Goal: Information Seeking & Learning: Learn about a topic

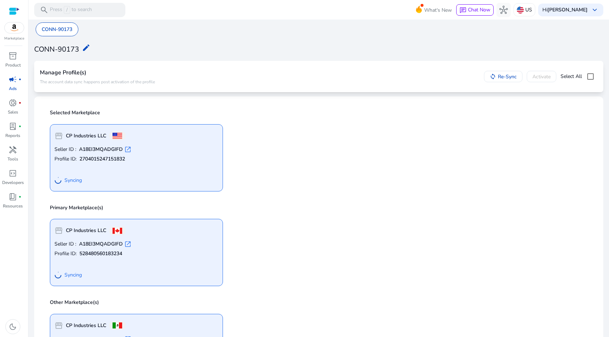
click at [154, 141] on div "storefront CP Industries LLC" at bounding box center [137, 136] width 164 height 14
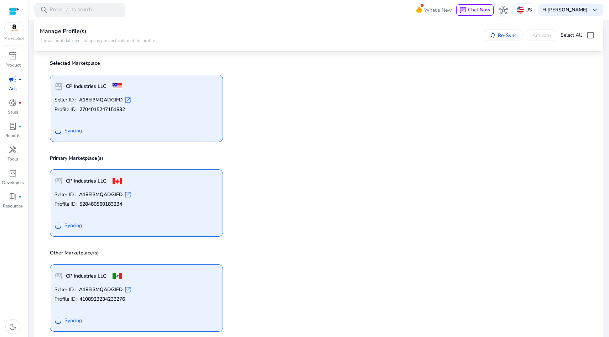
scroll to position [24, 0]
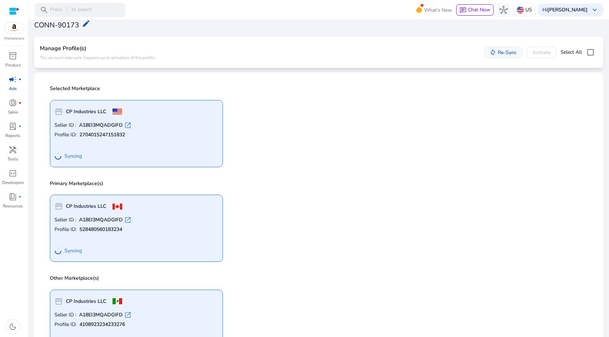
click at [498, 53] on span "Re-Sync" at bounding box center [507, 52] width 19 height 7
click at [597, 16] on div "Hi Chad Potter keyboard_arrow_down" at bounding box center [570, 10] width 65 height 13
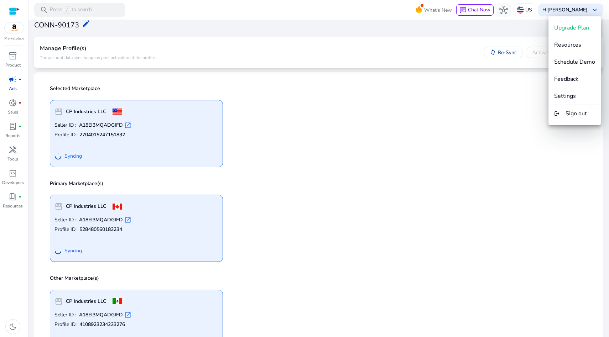
click at [513, 27] on div at bounding box center [304, 168] width 609 height 337
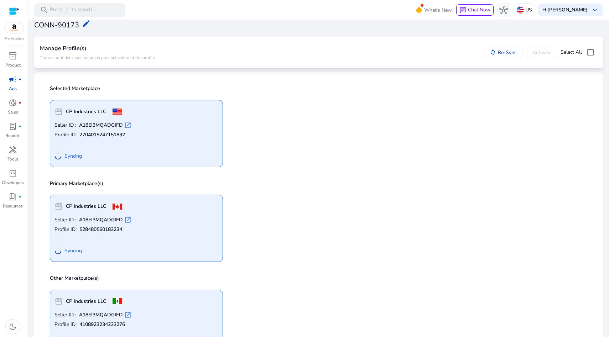
click at [377, 121] on div "storefront CP Industries LLC Seller ID : A18EI3MQADGIFD open_in_new Profile ID:…" at bounding box center [319, 130] width 547 height 73
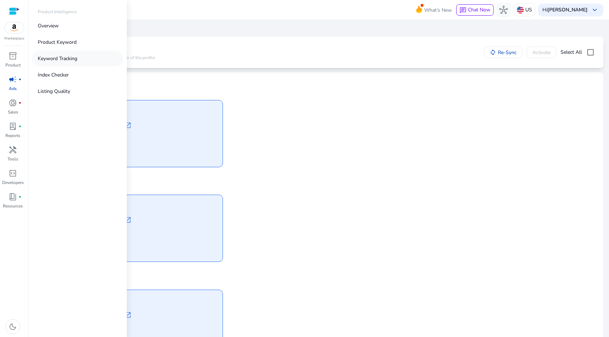
click at [52, 58] on p "Keyword Tracking" at bounding box center [58, 58] width 40 height 7
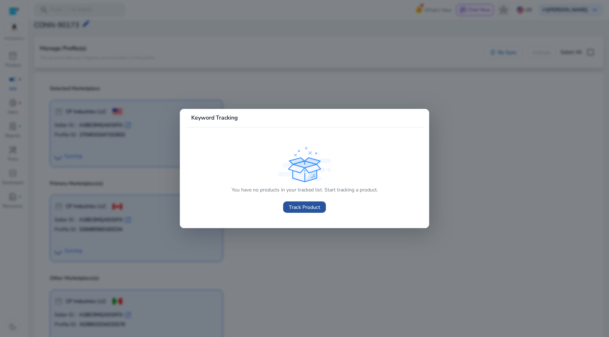
click at [310, 208] on span "Track Product" at bounding box center [304, 207] width 31 height 7
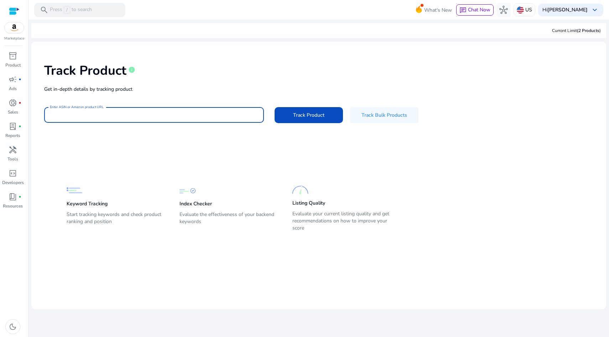
click at [92, 114] on input "Enter ASIN or Amazon product URL" at bounding box center [154, 115] width 208 height 8
click at [64, 117] on input "Enter ASIN or Amazon product URL" at bounding box center [154, 115] width 208 height 8
paste input "**********"
type input "**********"
click at [275, 107] on button "Track Product" at bounding box center [309, 115] width 68 height 16
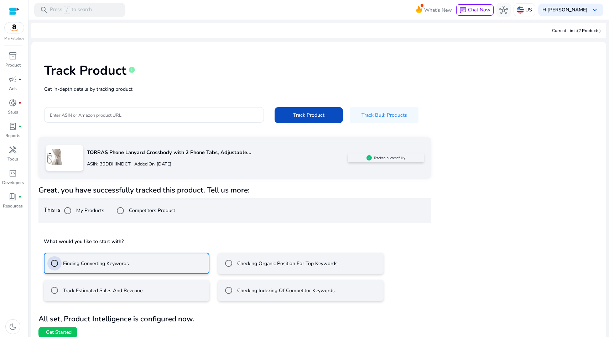
scroll to position [6, 0]
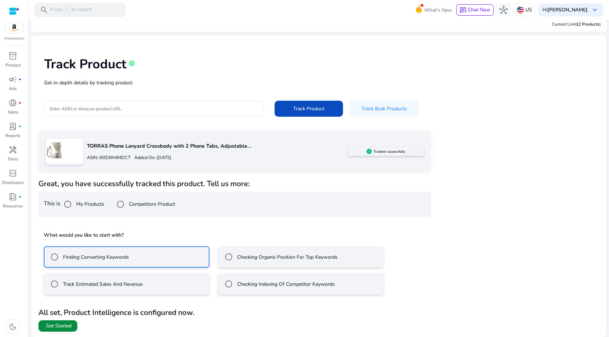
click at [62, 326] on span "Get Started" at bounding box center [59, 326] width 26 height 7
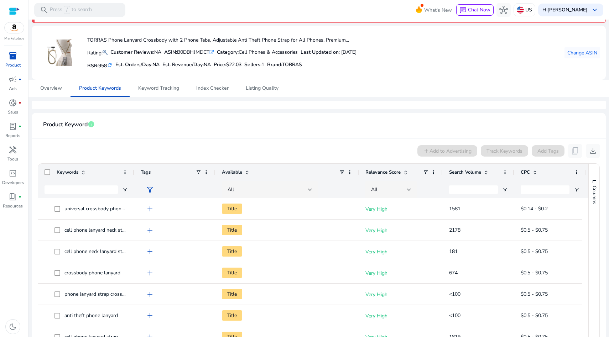
scroll to position [21, 0]
click at [160, 92] on span "Keyword Tracking" at bounding box center [158, 87] width 41 height 17
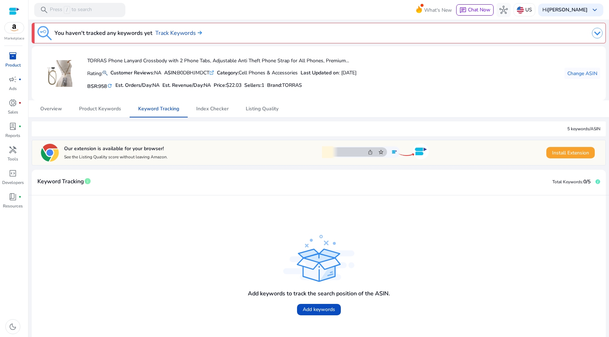
scroll to position [22, 0]
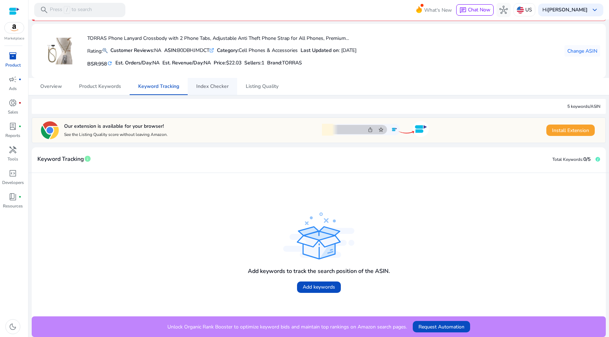
click at [214, 86] on span "Index Checker" at bounding box center [212, 86] width 32 height 5
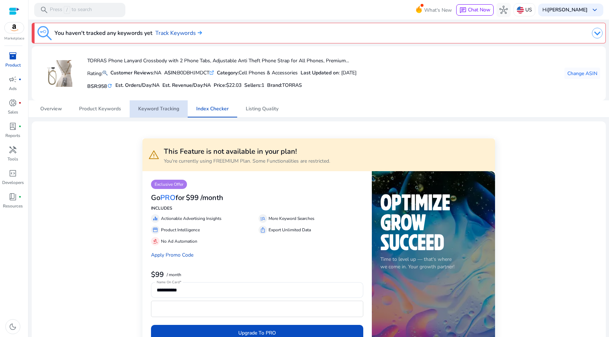
click at [160, 109] on span "Keyword Tracking" at bounding box center [158, 109] width 41 height 5
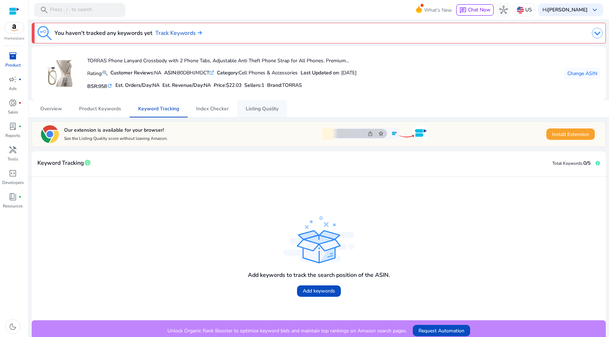
click at [265, 114] on span "Listing Quality" at bounding box center [262, 108] width 33 height 17
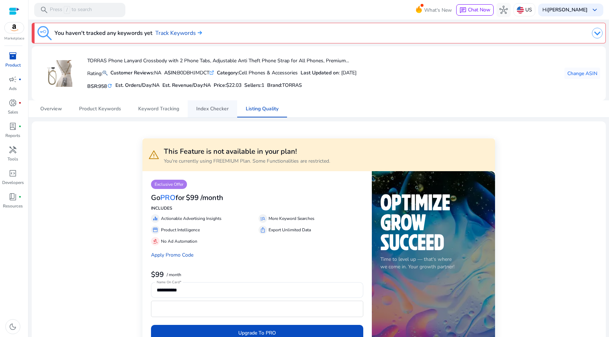
click at [209, 107] on span "Index Checker" at bounding box center [212, 109] width 32 height 5
click at [154, 109] on span "Keyword Tracking" at bounding box center [158, 109] width 41 height 5
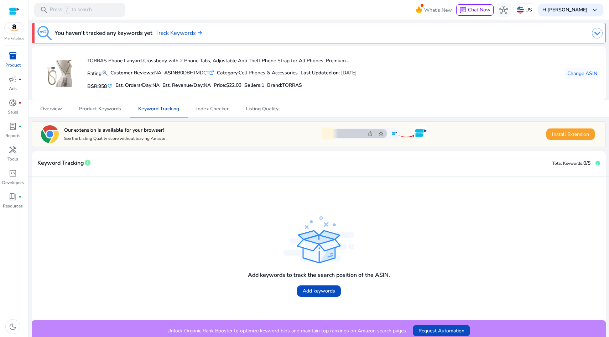
scroll to position [4, 0]
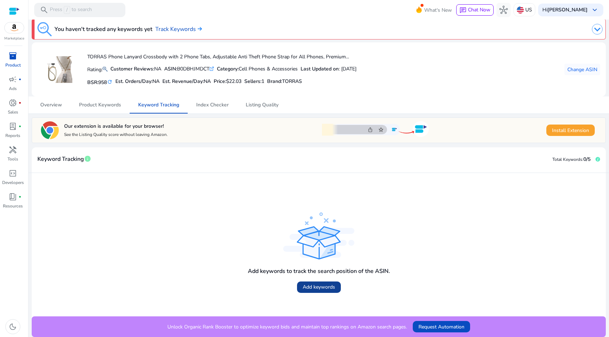
click at [321, 289] on span "Add keywords" at bounding box center [319, 287] width 32 height 7
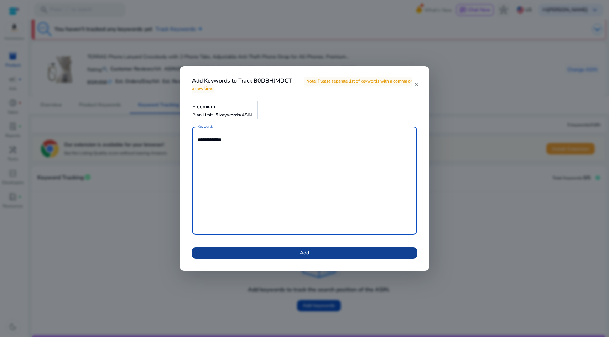
type textarea "**********"
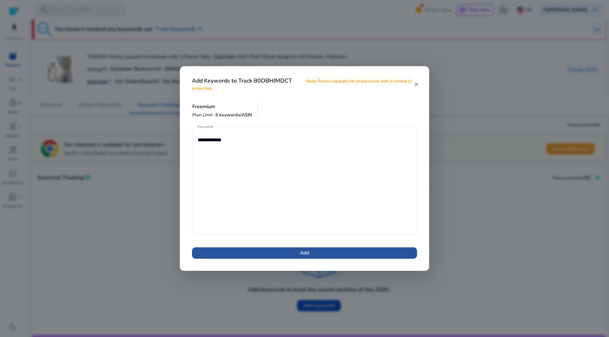
click at [311, 255] on span at bounding box center [304, 253] width 225 height 17
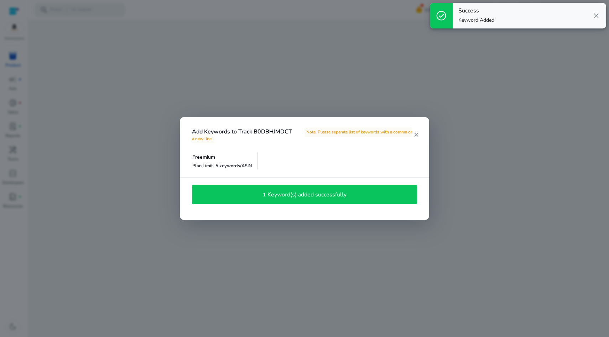
click at [286, 198] on h4 "Keyword(s) added successfully" at bounding box center [307, 195] width 79 height 7
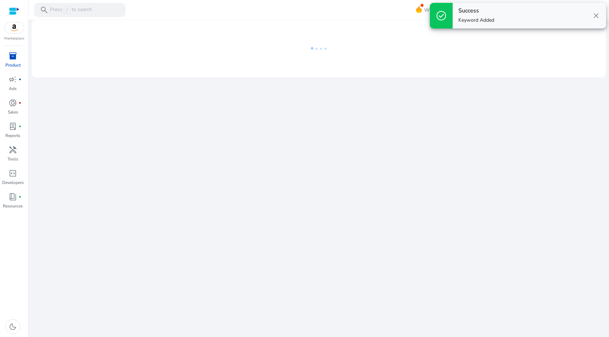
click at [593, 18] on span "close" at bounding box center [596, 15] width 9 height 9
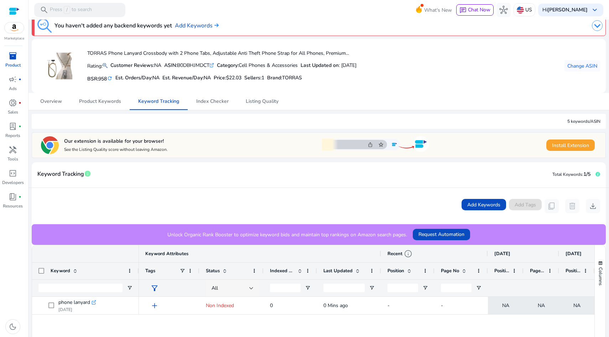
scroll to position [6, 0]
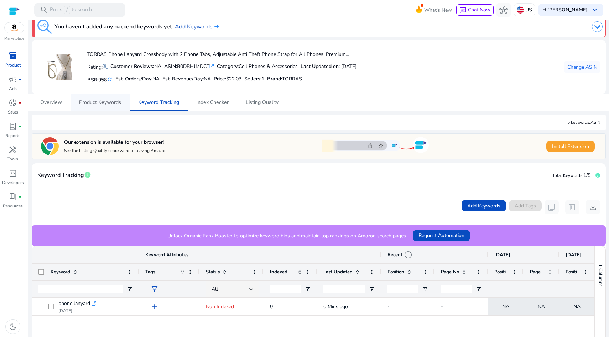
click at [108, 99] on span "Product Keywords" at bounding box center [100, 102] width 42 height 17
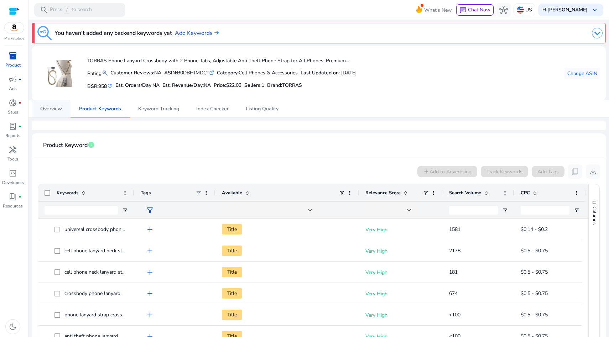
click at [53, 110] on span "Overview" at bounding box center [51, 109] width 22 height 5
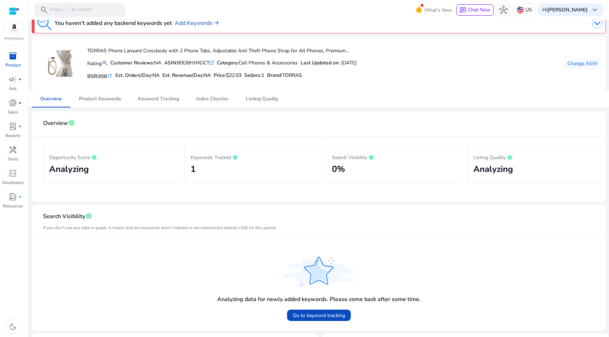
scroll to position [2, 0]
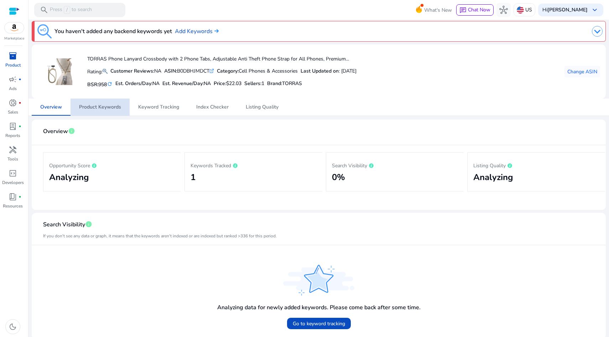
click at [95, 108] on span "Product Keywords" at bounding box center [100, 107] width 42 height 5
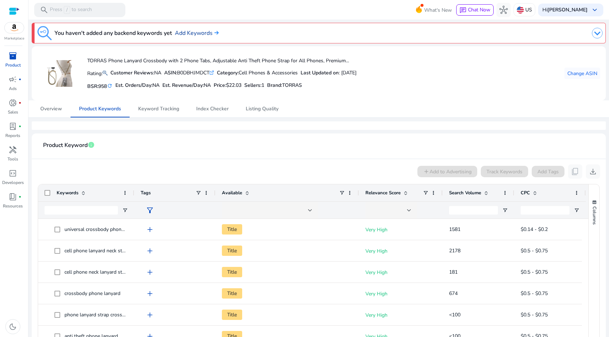
click at [196, 31] on link "Add Keywords" at bounding box center [197, 33] width 44 height 9
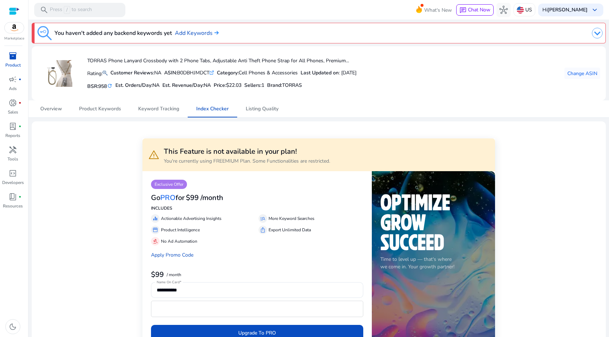
click at [594, 33] on img at bounding box center [597, 33] width 11 height 11
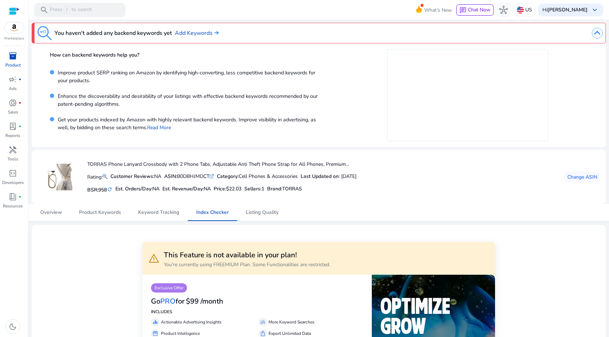
click at [594, 33] on img at bounding box center [597, 33] width 11 height 11
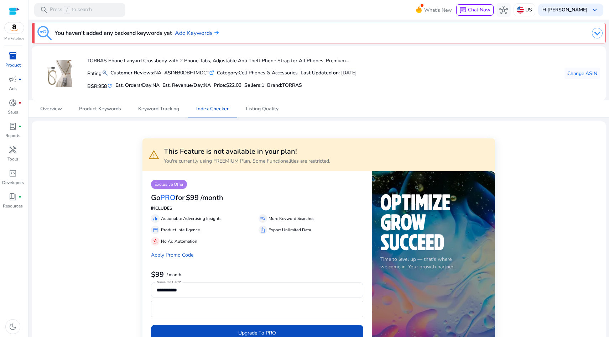
click at [594, 33] on img at bounding box center [597, 33] width 11 height 11
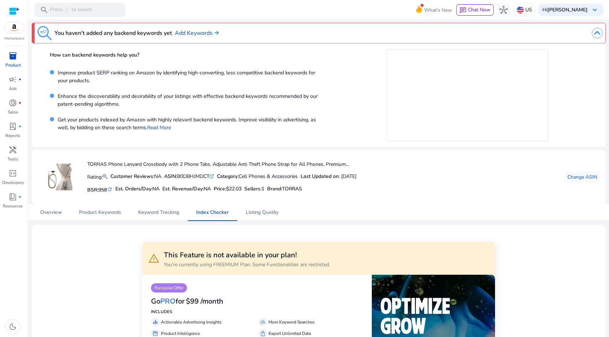
click at [594, 33] on img at bounding box center [597, 33] width 11 height 11
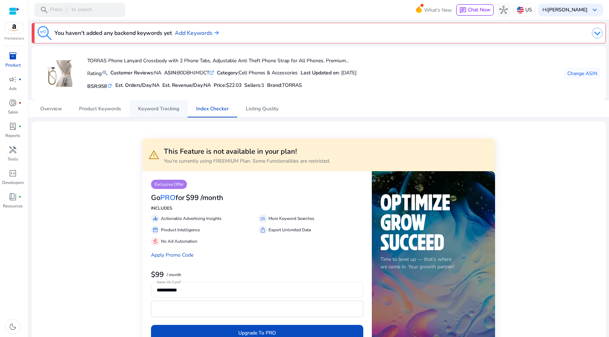
click at [159, 108] on span "Keyword Tracking" at bounding box center [158, 109] width 41 height 5
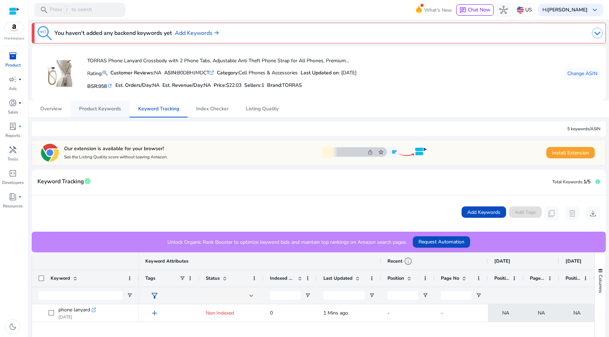
click at [113, 111] on span "Product Keywords" at bounding box center [100, 109] width 42 height 5
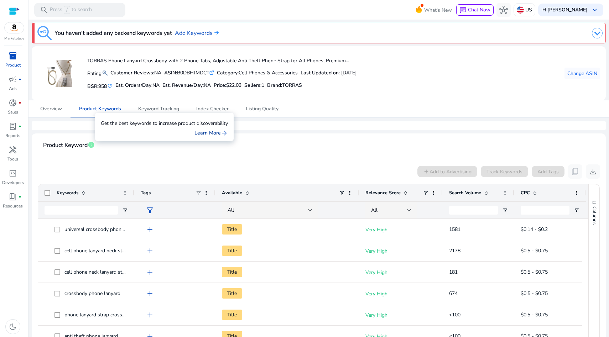
click at [208, 135] on link "Learn More arrow_forward" at bounding box center [211, 132] width 33 height 7
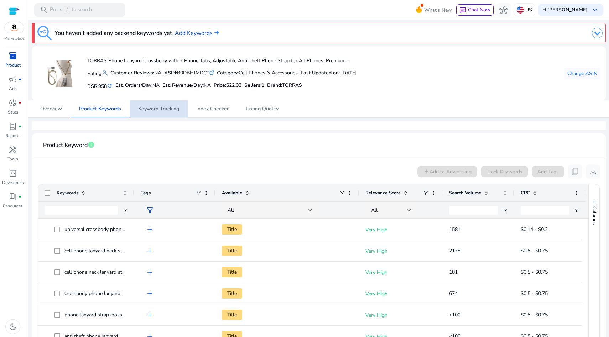
click at [167, 107] on span "Keyword Tracking" at bounding box center [158, 109] width 41 height 5
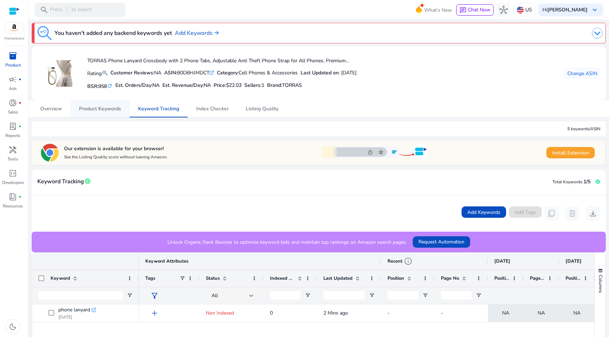
click at [94, 111] on span "Product Keywords" at bounding box center [100, 109] width 42 height 5
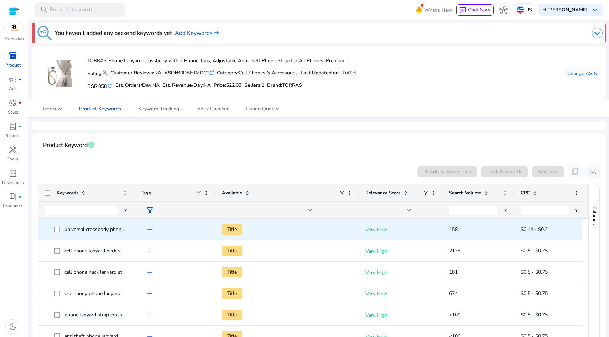
click at [231, 231] on span "Title" at bounding box center [232, 229] width 20 height 10
click at [150, 229] on span "add" at bounding box center [150, 230] width 9 height 9
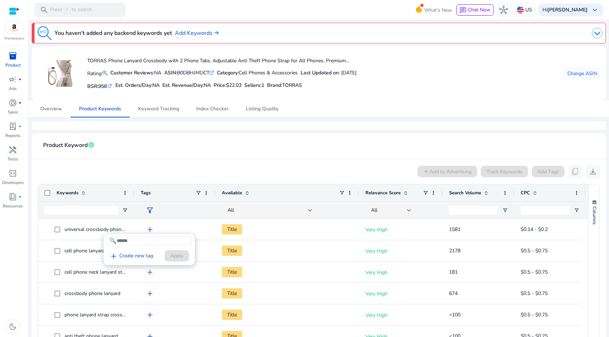
click at [150, 229] on div at bounding box center [304, 168] width 609 height 337
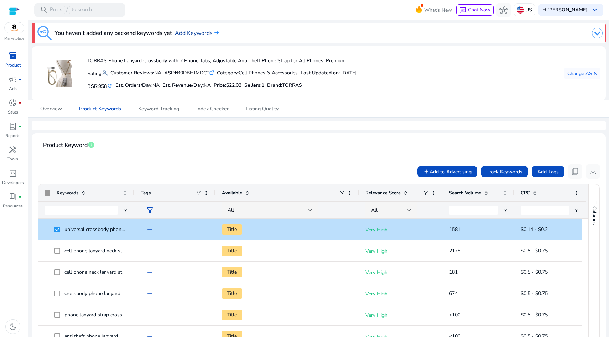
click at [194, 32] on link "Add Keywords" at bounding box center [197, 33] width 44 height 9
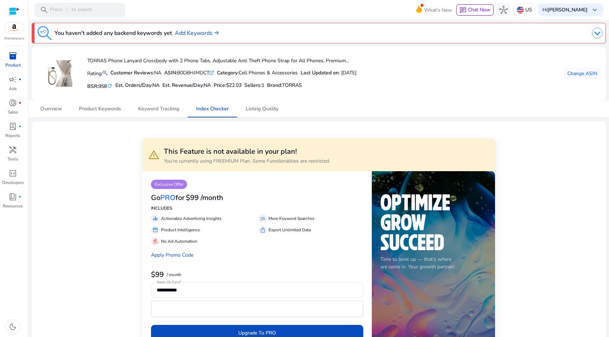
click at [596, 32] on img at bounding box center [597, 33] width 11 height 11
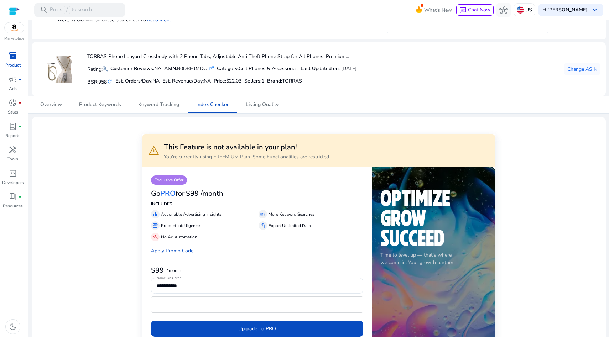
scroll to position [97, 0]
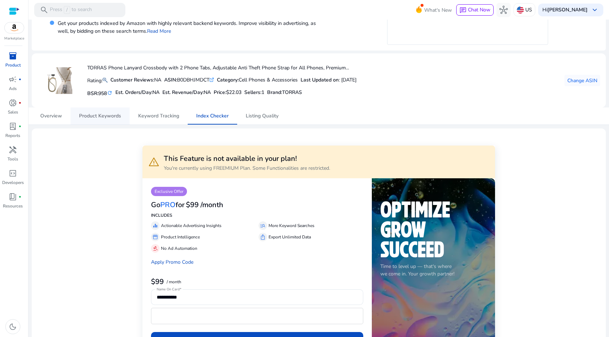
click at [105, 108] on span "Product Keywords" at bounding box center [100, 116] width 42 height 17
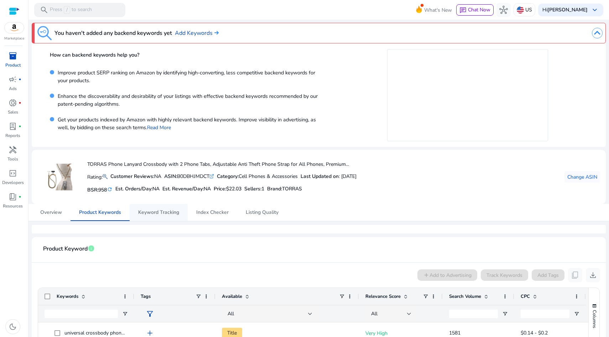
click at [158, 213] on span "Keyword Tracking" at bounding box center [158, 212] width 41 height 5
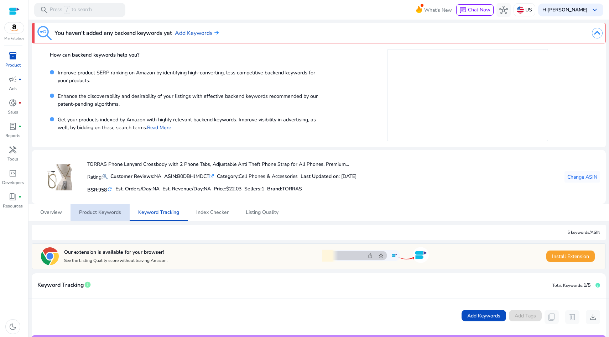
click at [104, 214] on span "Product Keywords" at bounding box center [100, 212] width 42 height 5
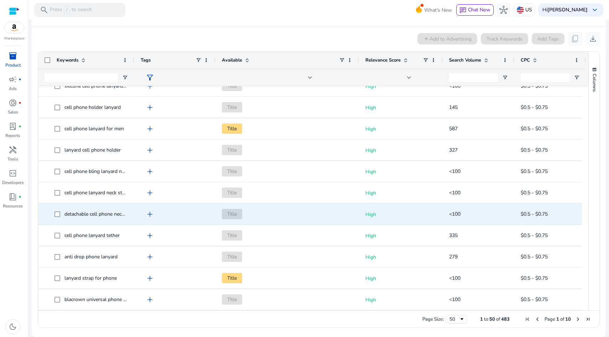
click at [235, 212] on span "Title" at bounding box center [232, 214] width 20 height 10
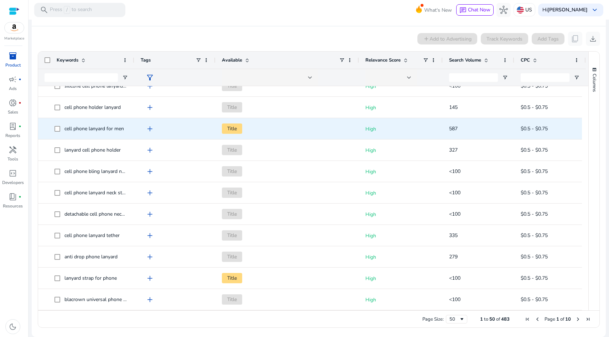
click at [236, 131] on span "Title" at bounding box center [232, 129] width 20 height 10
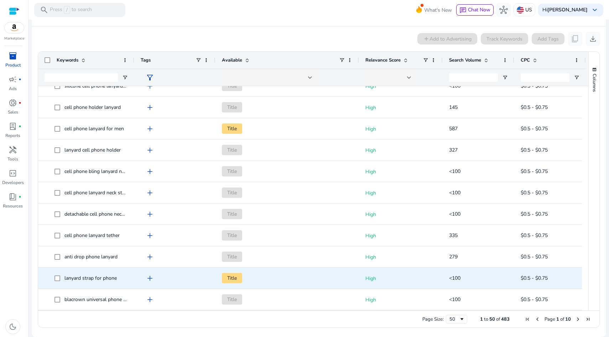
click at [233, 280] on span "Title" at bounding box center [232, 278] width 20 height 10
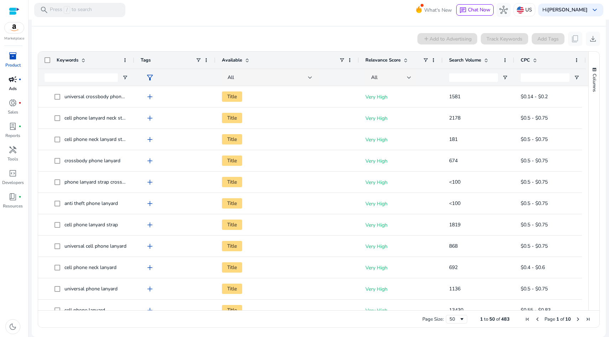
click at [12, 81] on span "campaign" at bounding box center [13, 79] width 9 height 9
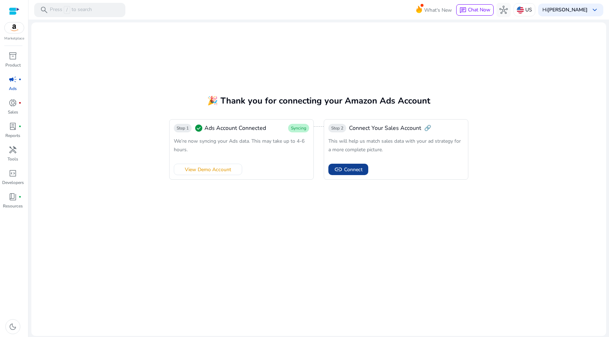
click at [351, 170] on span "Connect" at bounding box center [353, 169] width 19 height 7
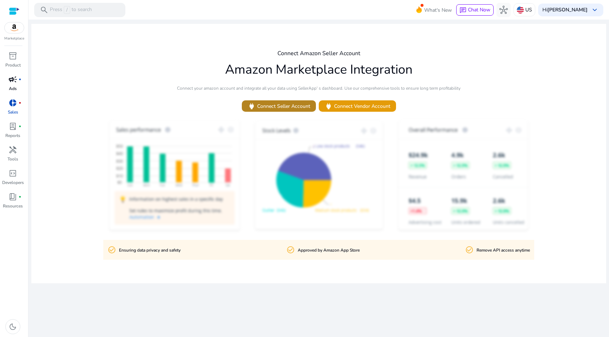
click at [272, 104] on span "power Connect Seller Account" at bounding box center [279, 106] width 63 height 8
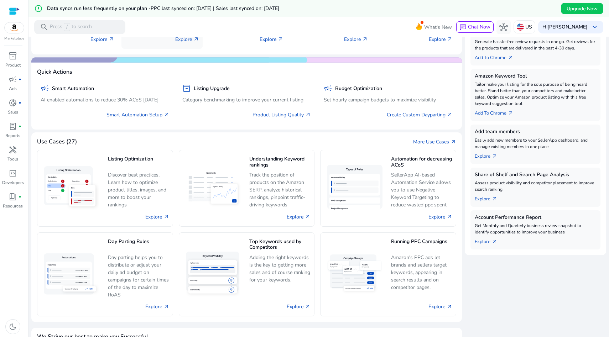
scroll to position [134, 0]
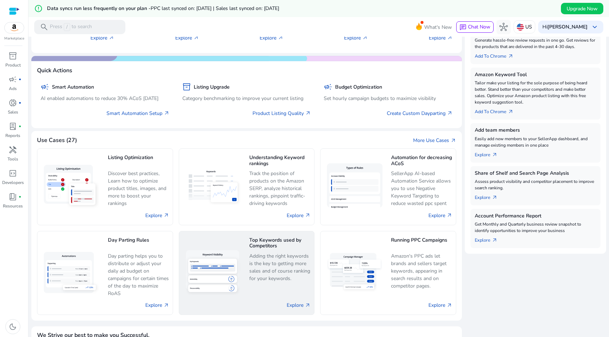
click at [280, 275] on p "Adding the right keywords is the key to getting more sales and of course rankin…" at bounding box center [279, 268] width 61 height 30
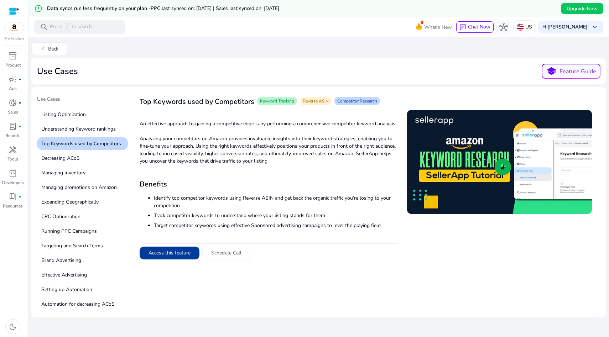
click at [181, 260] on button "Access this feature" at bounding box center [170, 253] width 60 height 13
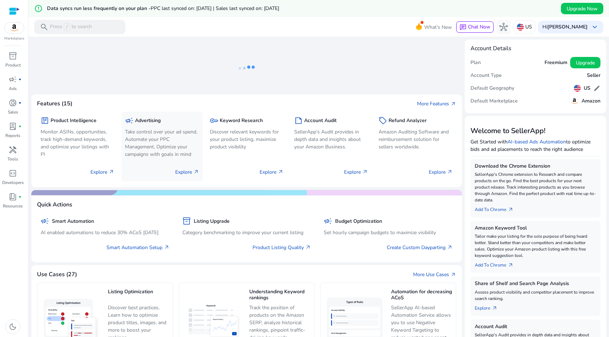
click at [154, 150] on p "Take control over your ad spend, Automate your PPC Management, Optimize your ca…" at bounding box center [162, 143] width 74 height 30
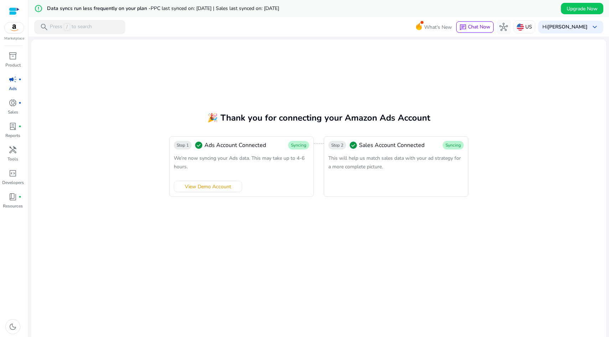
click at [16, 84] on div "campaign fiber_manual_record" at bounding box center [13, 79] width 20 height 11
click at [143, 186] on mat-card "🎉 Thank you for connecting your Amazon Ads Account Step 1 check_circle Ads Acco…" at bounding box center [318, 197] width 575 height 314
click at [14, 104] on span "donut_small" at bounding box center [13, 103] width 9 height 9
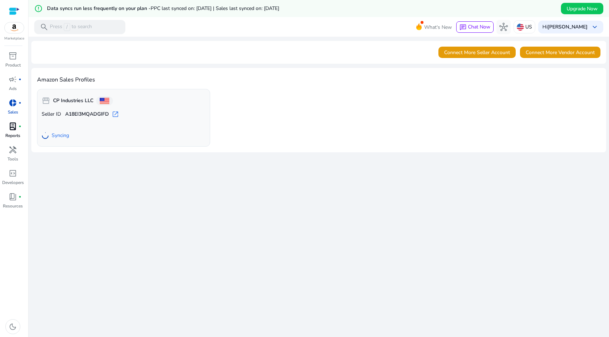
click at [16, 127] on span "lab_profile" at bounding box center [13, 126] width 9 height 9
click at [14, 126] on span "lab_profile" at bounding box center [13, 126] width 9 height 9
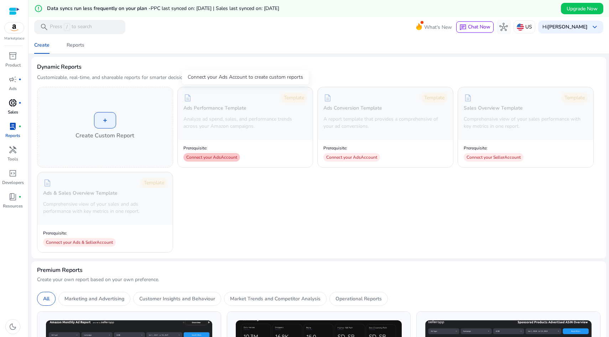
click at [219, 157] on div "Connect your Ads Account" at bounding box center [211, 157] width 57 height 9
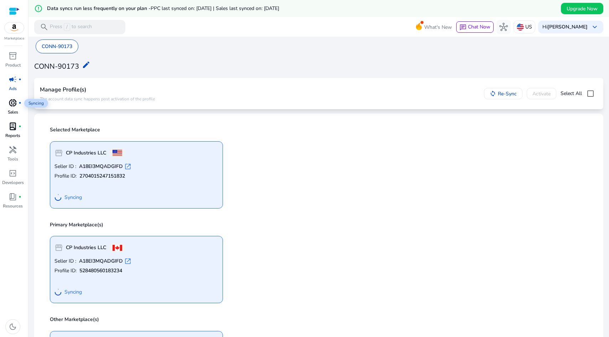
click at [16, 79] on span "campaign" at bounding box center [13, 79] width 9 height 9
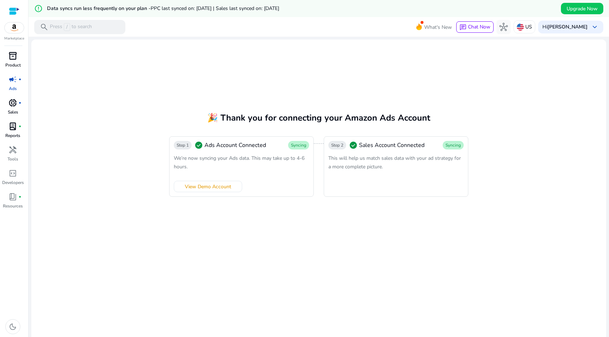
click at [14, 56] on span "inventory_2" at bounding box center [13, 56] width 9 height 9
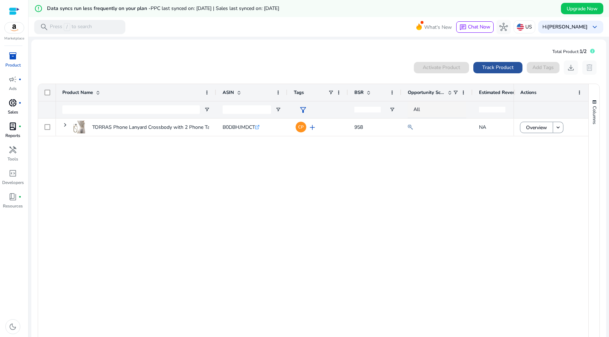
click at [498, 67] on span "Track Product" at bounding box center [497, 67] width 31 height 7
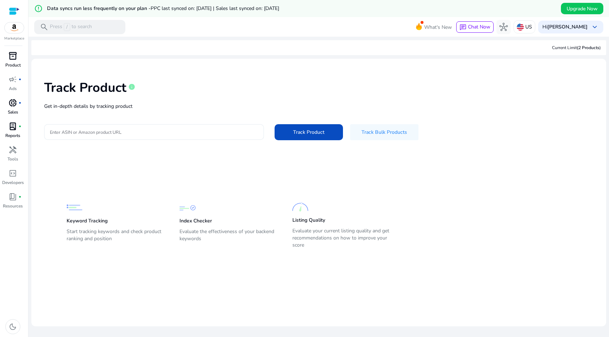
click at [84, 131] on input "Enter ASIN or Amazon product URL" at bounding box center [154, 132] width 208 height 8
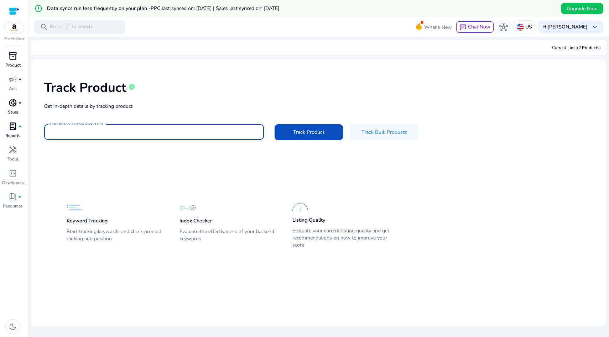
paste input "**********"
type input "**********"
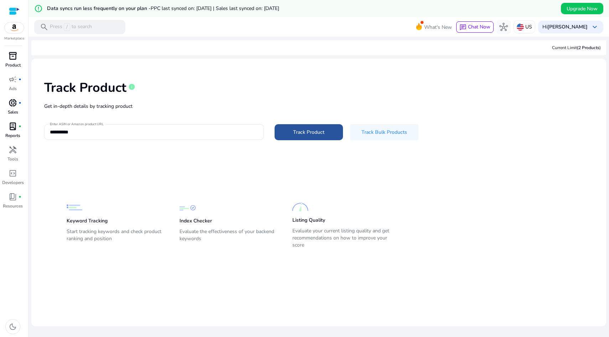
click at [314, 135] on span "Track Product" at bounding box center [308, 132] width 31 height 7
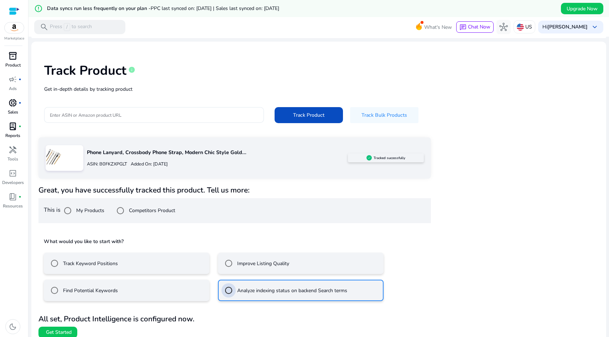
scroll to position [24, 0]
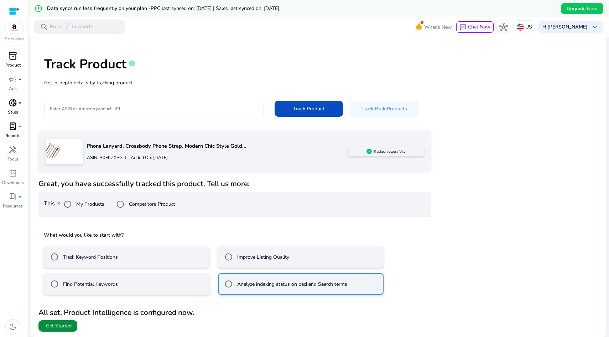
click at [51, 327] on span "Get Started" at bounding box center [59, 326] width 26 height 7
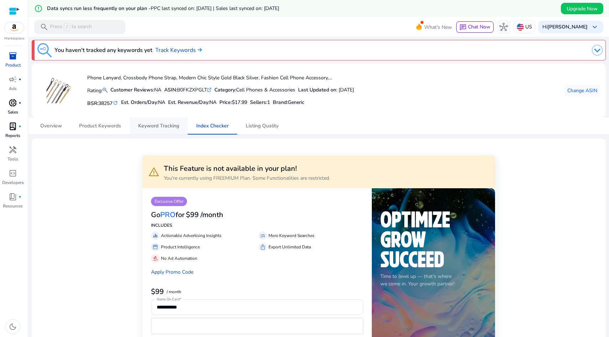
click at [147, 124] on span "Keyword Tracking" at bounding box center [158, 126] width 41 height 5
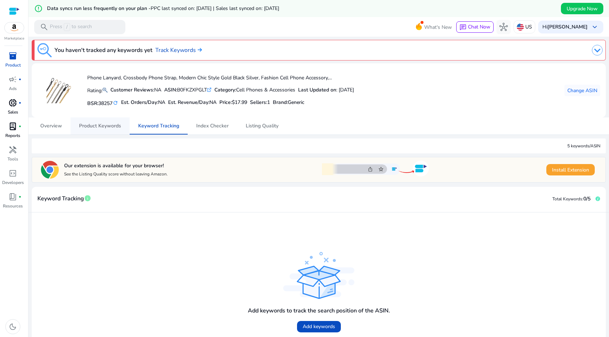
click at [102, 128] on span "Product Keywords" at bounding box center [100, 126] width 42 height 5
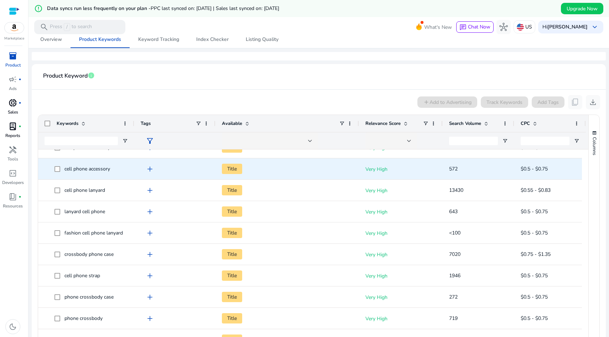
scroll to position [141, 0]
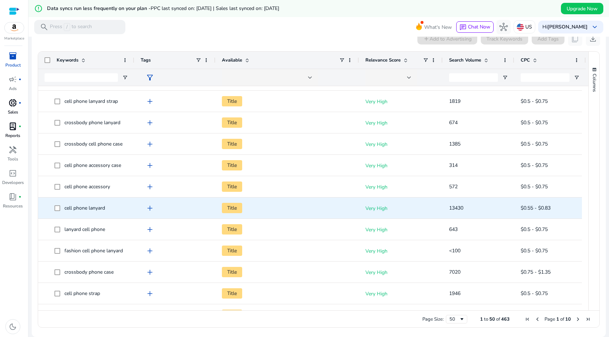
click at [151, 208] on span "add" at bounding box center [150, 208] width 9 height 9
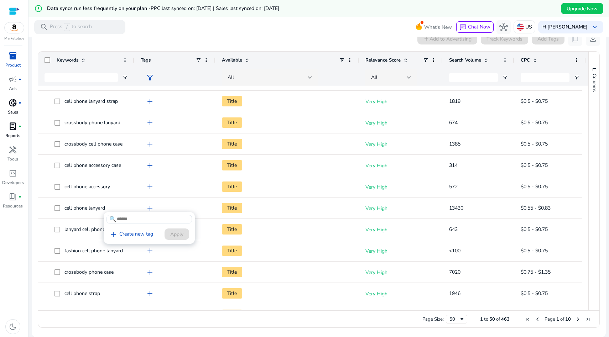
click at [104, 203] on div at bounding box center [304, 168] width 609 height 337
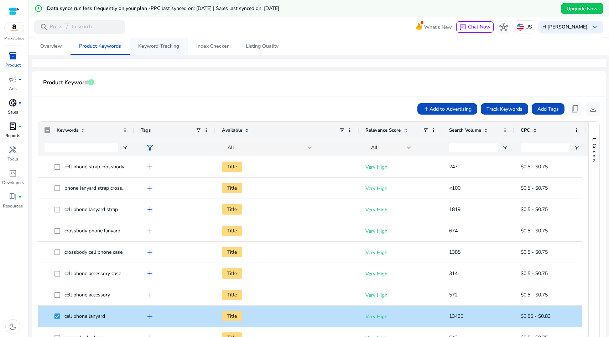
click at [155, 49] on span "Keyword Tracking" at bounding box center [158, 46] width 41 height 5
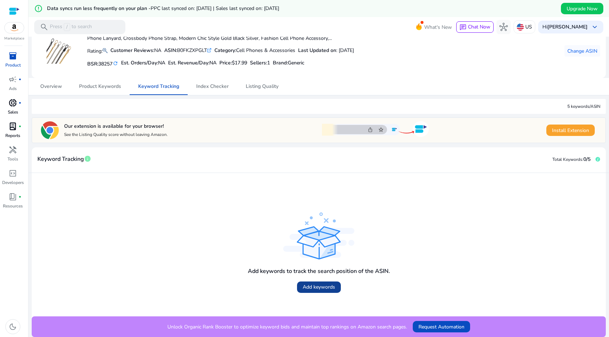
click at [323, 286] on span "Add keywords" at bounding box center [319, 287] width 32 height 7
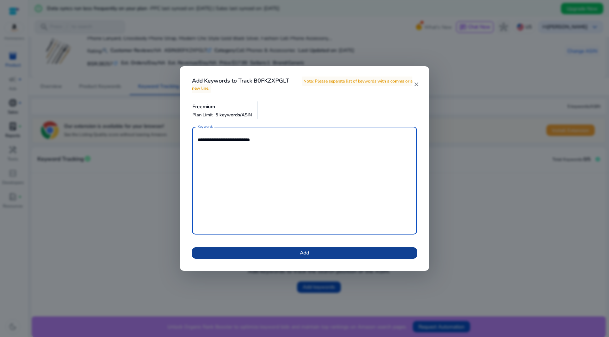
type textarea "**********"
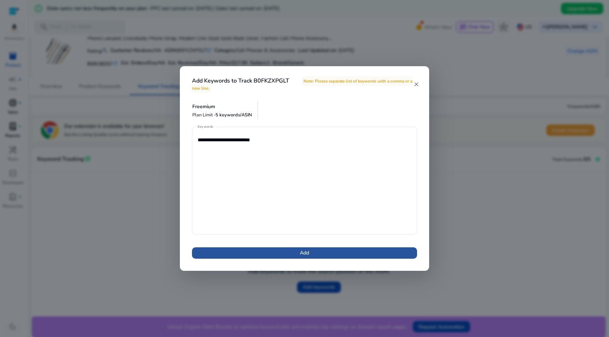
click at [288, 255] on span at bounding box center [304, 253] width 225 height 17
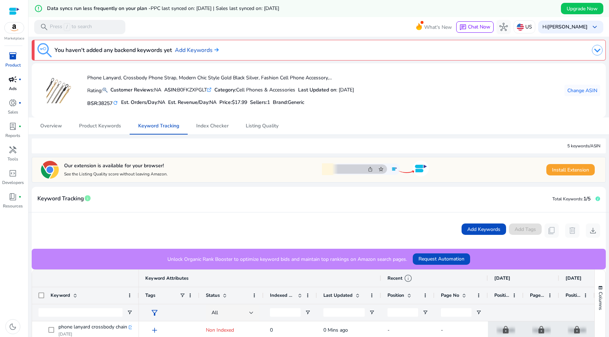
click at [12, 82] on span "campaign" at bounding box center [13, 79] width 9 height 9
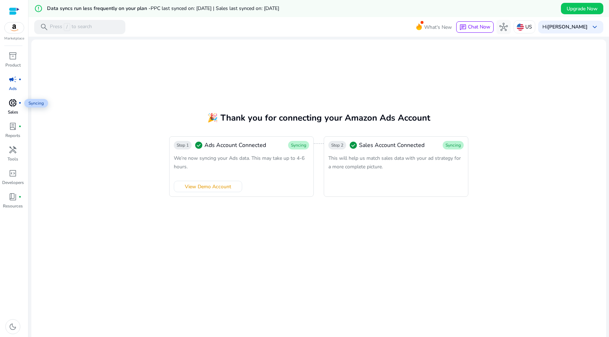
click at [12, 99] on span "donut_small" at bounding box center [13, 103] width 9 height 9
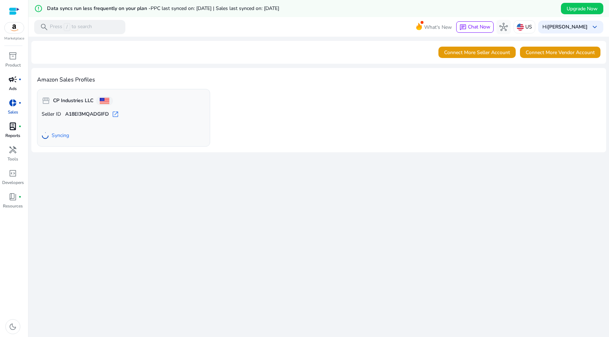
click at [20, 121] on div "lab_profile fiber_manual_record" at bounding box center [13, 126] width 20 height 11
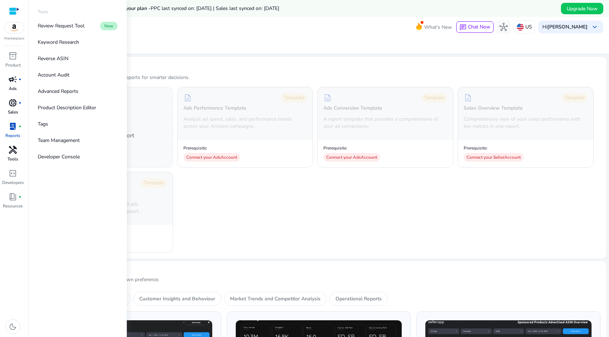
click at [12, 154] on span "handyman" at bounding box center [13, 150] width 9 height 9
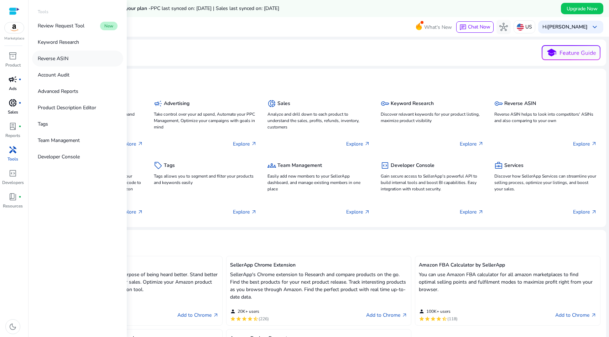
click at [64, 59] on p "Reverse ASIN" at bounding box center [53, 58] width 31 height 7
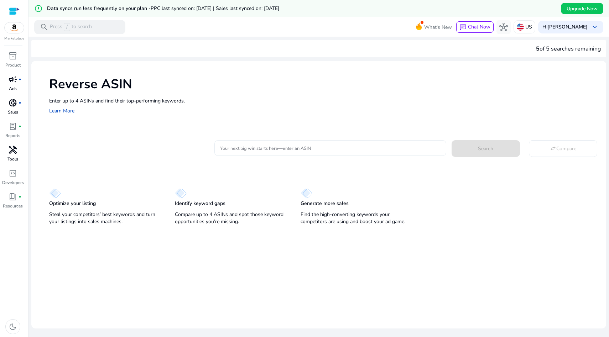
click at [252, 152] on div at bounding box center [330, 148] width 220 height 16
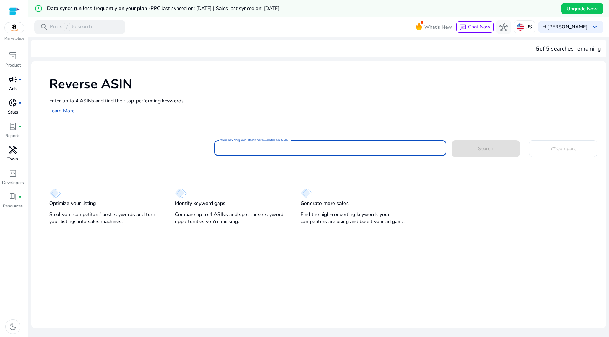
click at [237, 147] on input "Your next big win starts here—enter an ASIN" at bounding box center [330, 148] width 220 height 8
click at [235, 106] on div "Enter up to 4 ASINs and find their top-performing keywords. Learn More" at bounding box center [324, 106] width 550 height 18
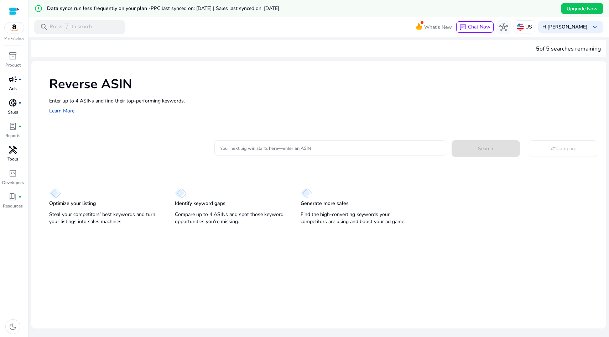
click at [239, 149] on input "Your next big win starts here—enter an ASIN" at bounding box center [330, 148] width 220 height 8
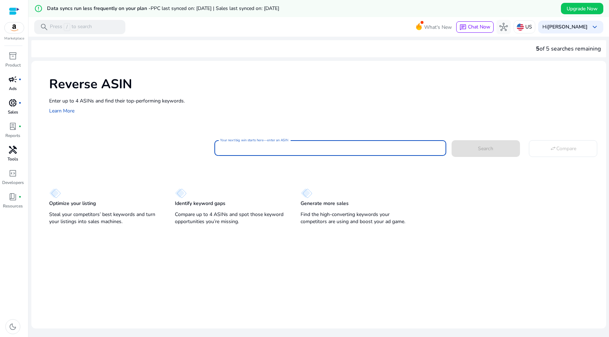
paste input "**********"
type input "**********"
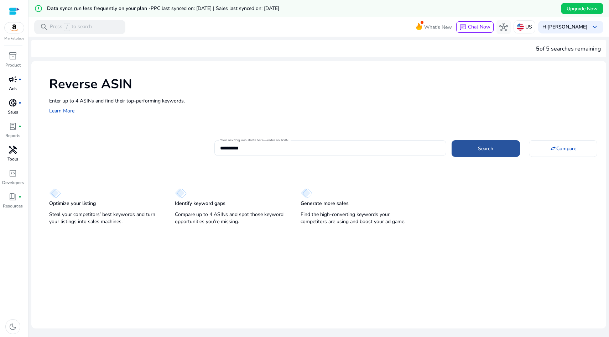
click at [474, 147] on span at bounding box center [486, 148] width 68 height 17
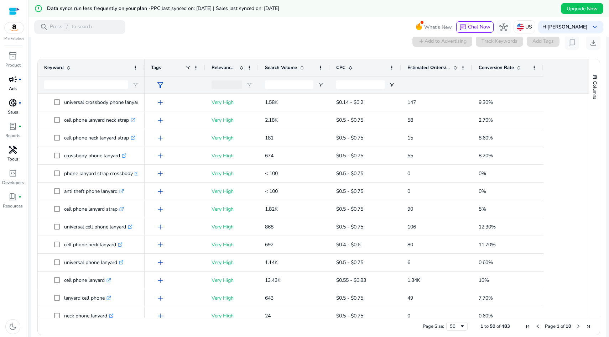
scroll to position [93, 0]
click at [496, 67] on span "Conversion Rate" at bounding box center [496, 67] width 35 height 6
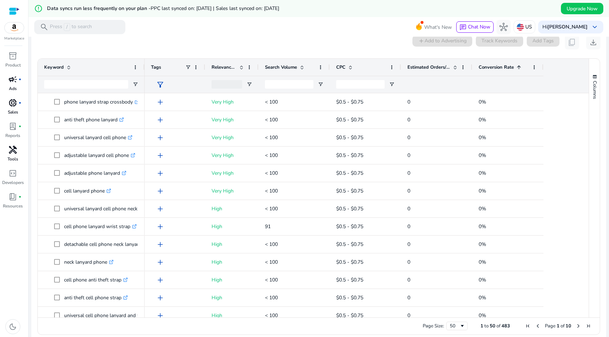
click at [496, 67] on span "Conversion Rate" at bounding box center [496, 67] width 35 height 6
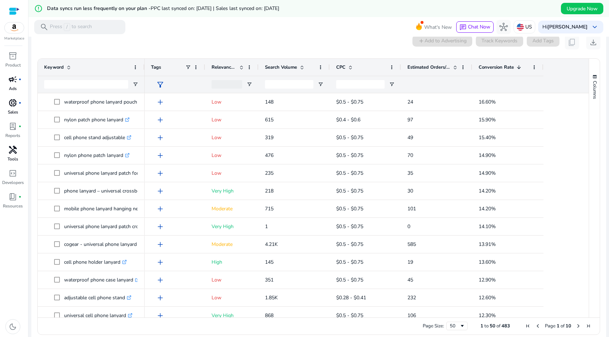
scroll to position [0, 0]
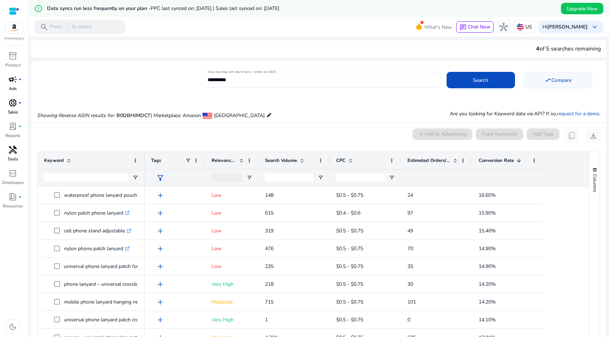
click at [552, 80] on span "Compare" at bounding box center [562, 80] width 20 height 7
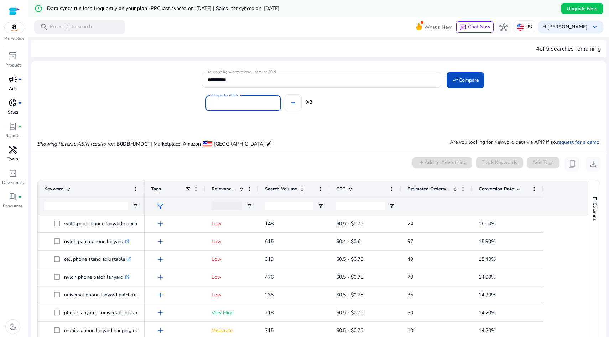
click at [244, 103] on input "Competitor ASINs" at bounding box center [243, 103] width 64 height 8
click at [230, 100] on input "Competitor ASINs" at bounding box center [243, 103] width 64 height 8
click at [231, 93] on div "Competitor ASINs" at bounding box center [244, 102] width 76 height 19
click at [226, 101] on input "Competitor ASINs" at bounding box center [243, 103] width 64 height 8
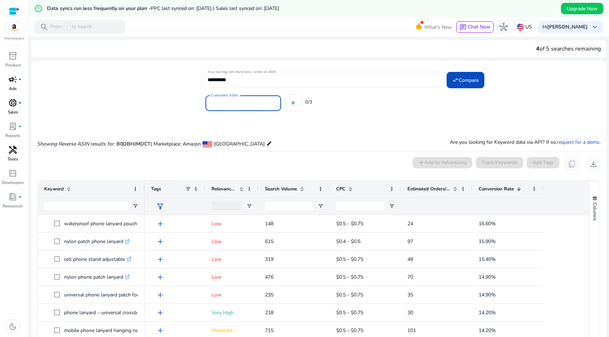
paste input "**********"
type input "**********"
click at [466, 81] on span "Compare" at bounding box center [469, 80] width 20 height 7
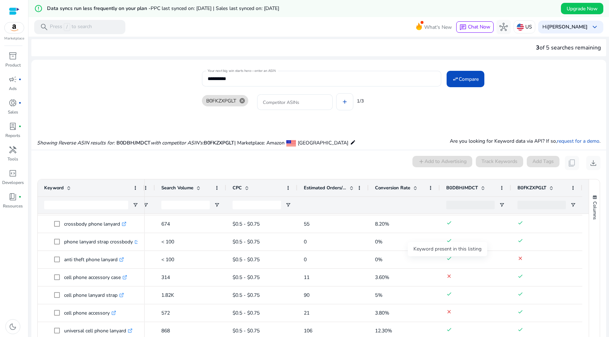
scroll to position [54, 0]
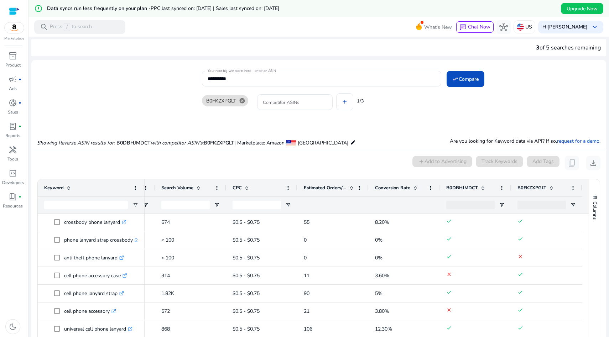
click at [178, 188] on span "Search Volume" at bounding box center [177, 188] width 32 height 6
click at [177, 194] on div "Search Volume 1" at bounding box center [186, 188] width 51 height 14
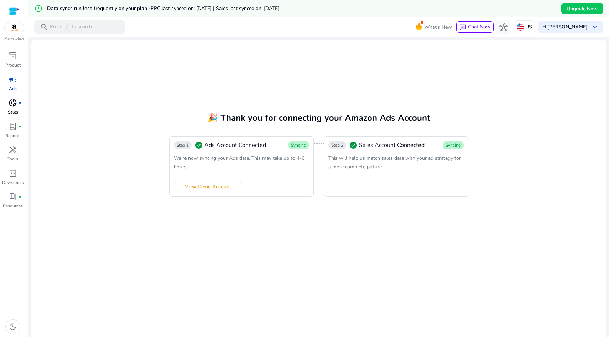
click at [18, 105] on div "donut_small fiber_manual_record" at bounding box center [13, 102] width 20 height 11
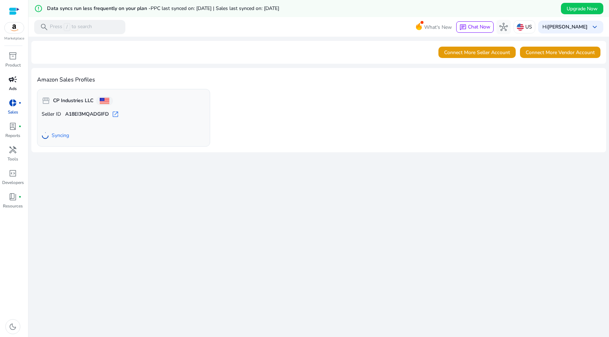
click at [15, 83] on span "campaign" at bounding box center [13, 79] width 9 height 9
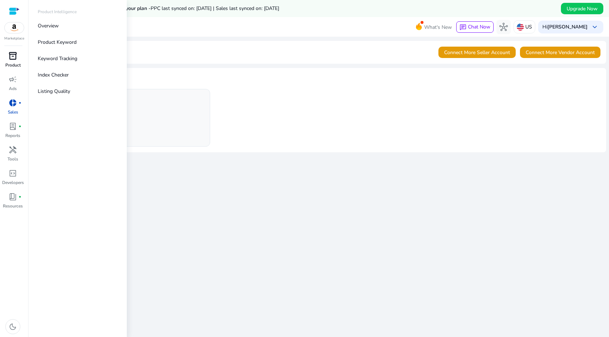
click at [13, 62] on link "inventory_2 Product" at bounding box center [13, 62] width 26 height 24
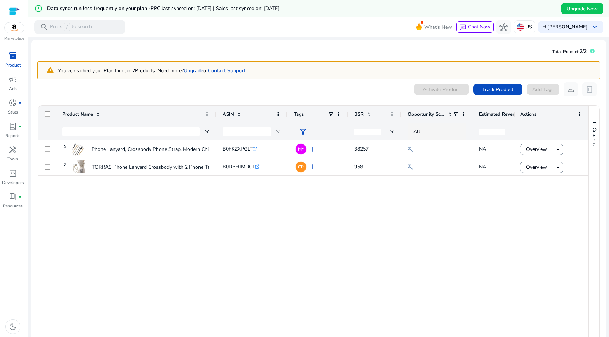
click at [360, 112] on span "BSR" at bounding box center [358, 114] width 9 height 6
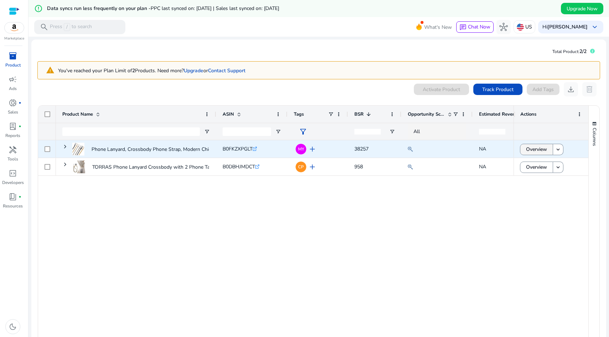
click at [534, 149] on span "Overview" at bounding box center [536, 149] width 21 height 15
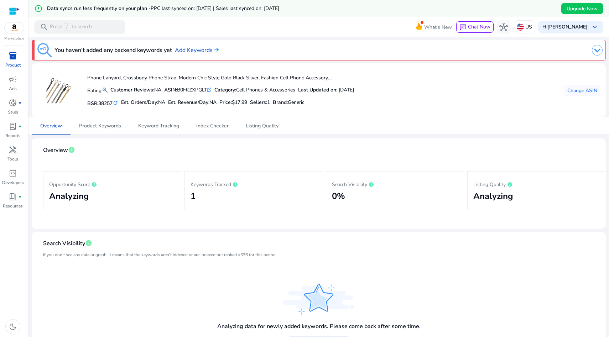
click at [12, 63] on p "Product" at bounding box center [12, 65] width 15 height 6
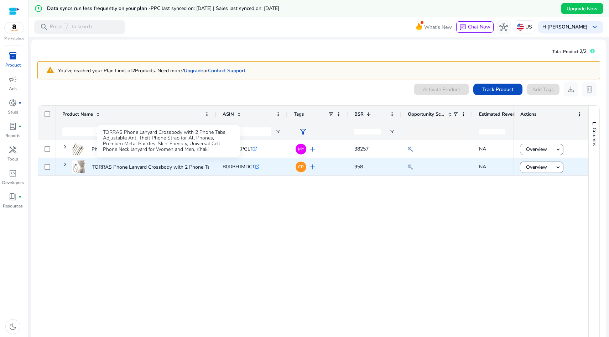
click at [117, 165] on p "TORRAS Phone Lanyard Crossbody with 2 Phone Tabs, Adjustable..." at bounding box center [168, 167] width 152 height 15
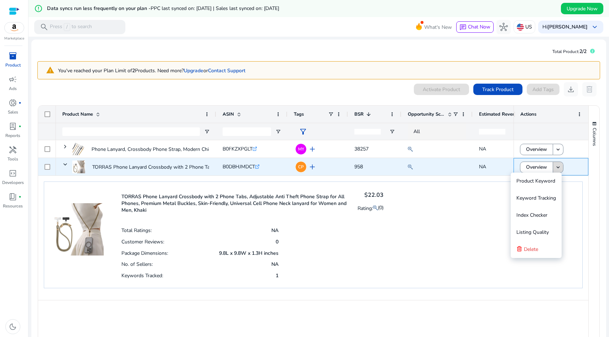
click at [560, 168] on span at bounding box center [558, 167] width 10 height 17
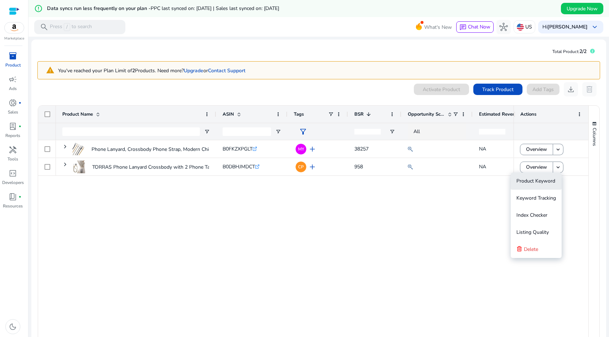
click at [544, 182] on span "Product Keyword" at bounding box center [536, 181] width 39 height 7
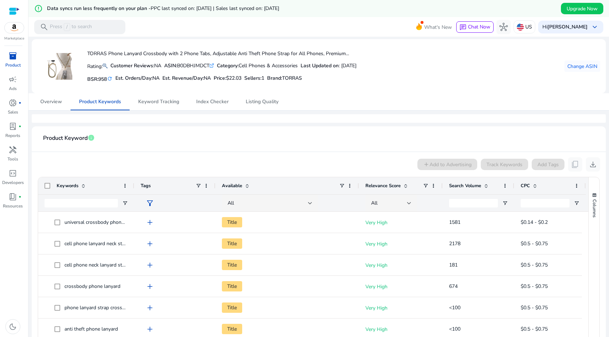
click at [473, 186] on span "Search Volume" at bounding box center [465, 186] width 32 height 6
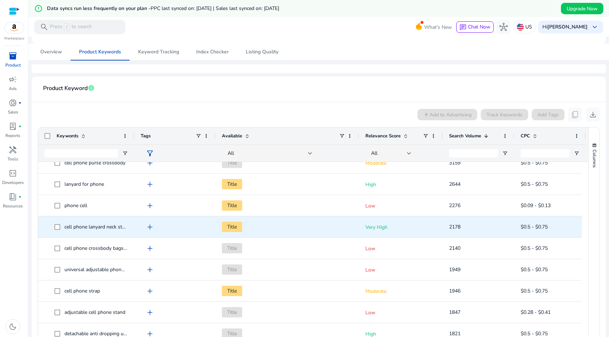
scroll to position [176, 0]
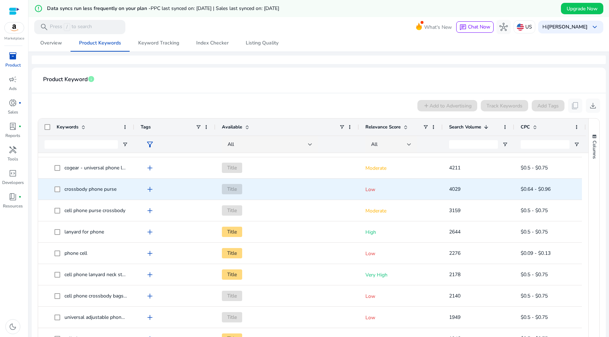
scroll to position [112, 0]
